Goal: Find specific page/section: Find specific page/section

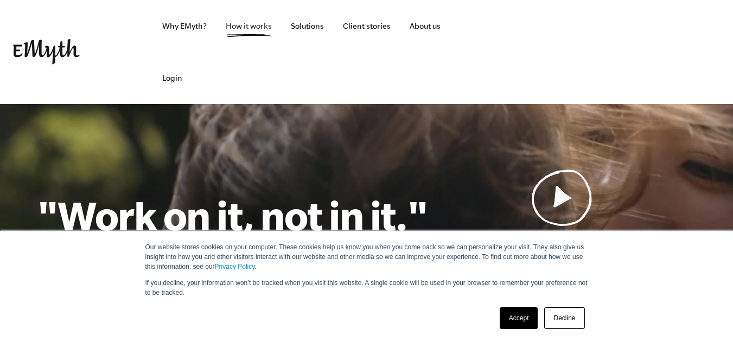
click at [246, 27] on link "How it works" at bounding box center [248, 26] width 63 height 52
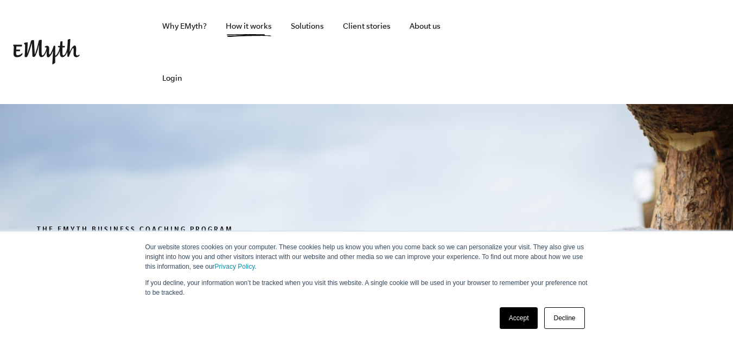
click at [509, 313] on link "Accept" at bounding box center [519, 319] width 39 height 22
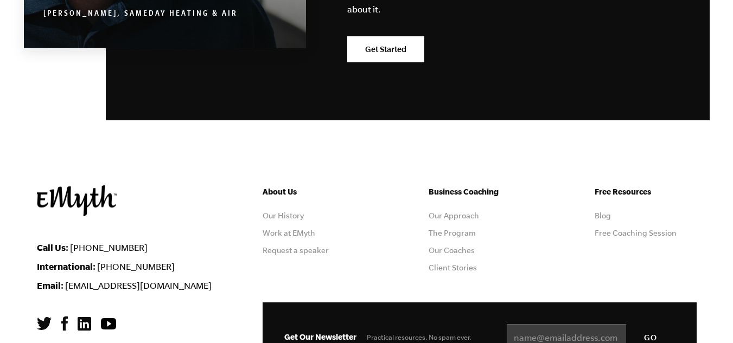
scroll to position [5504, 0]
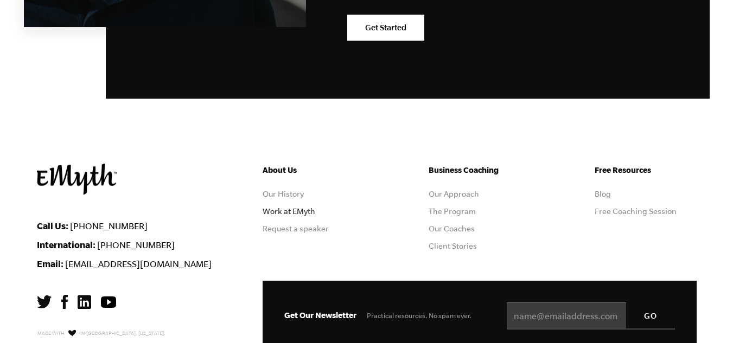
click at [308, 207] on link "Work at EMyth" at bounding box center [289, 211] width 53 height 9
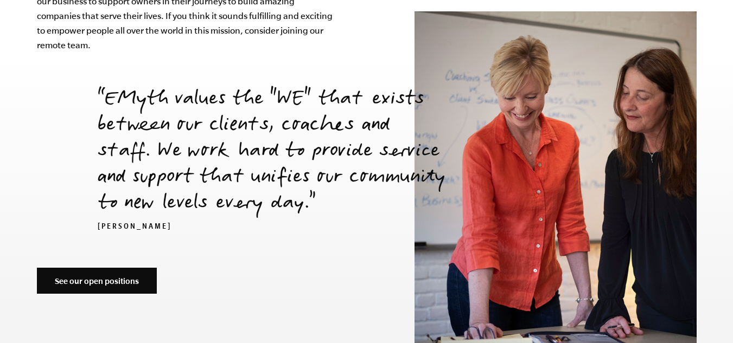
scroll to position [3763, 0]
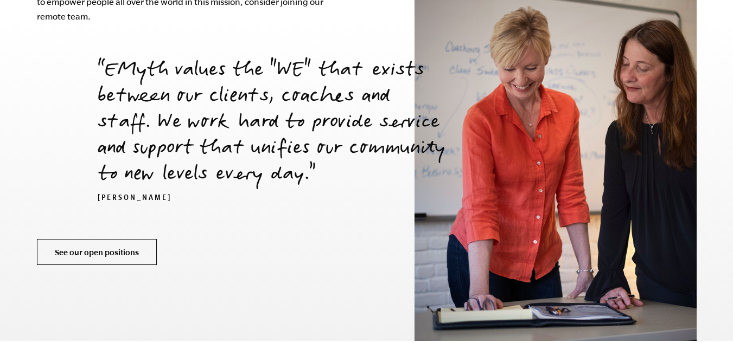
click at [125, 239] on link "See our open positions" at bounding box center [97, 252] width 120 height 26
